Goal: Navigation & Orientation: Find specific page/section

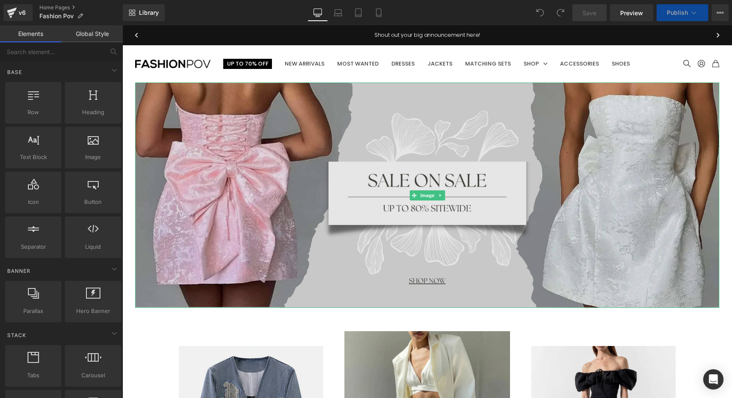
click at [220, 130] on img at bounding box center [427, 196] width 584 height 226
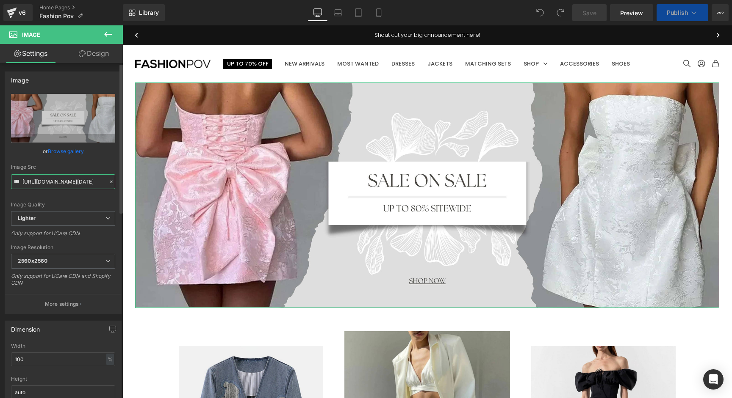
click at [72, 177] on input "[URL][DOMAIN_NAME][DATE]" at bounding box center [63, 181] width 104 height 15
click at [382, 15] on icon at bounding box center [378, 12] width 8 height 8
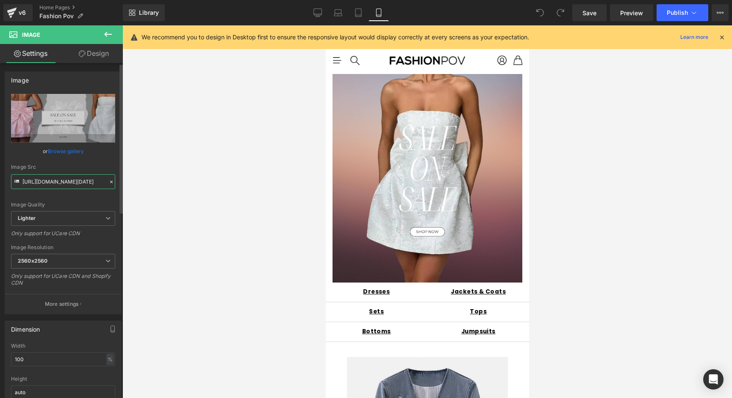
click at [72, 178] on input "[URL][DOMAIN_NAME][DATE]" at bounding box center [63, 181] width 104 height 15
click at [69, 183] on input "[URL][DOMAIN_NAME][DATE]" at bounding box center [63, 181] width 104 height 15
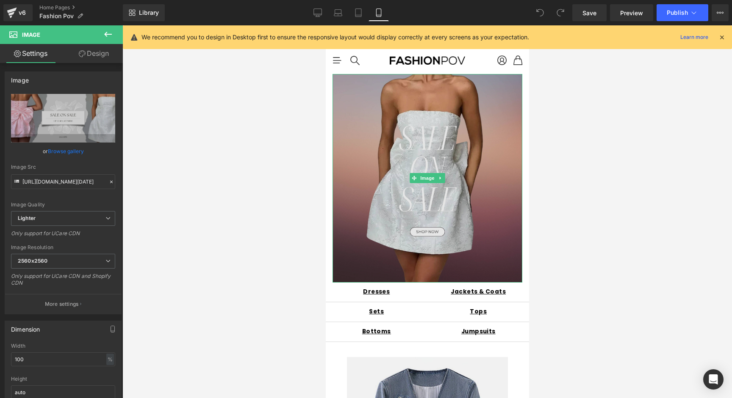
click at [397, 176] on img at bounding box center [427, 178] width 190 height 209
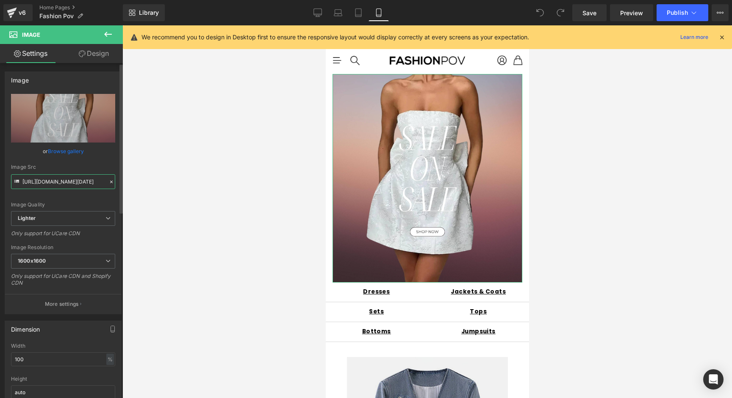
click at [69, 182] on input "[URL][DOMAIN_NAME][DATE]" at bounding box center [63, 181] width 104 height 15
